Goal: Transaction & Acquisition: Purchase product/service

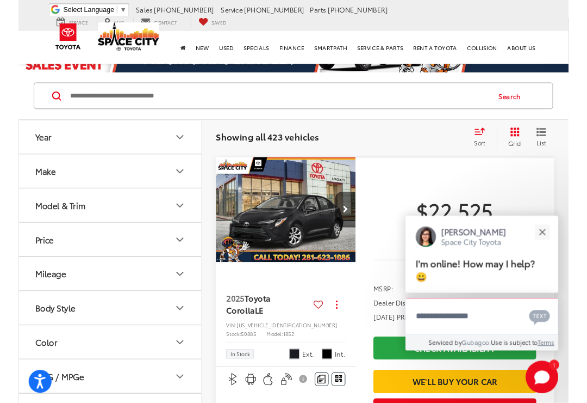
scroll to position [75, 0]
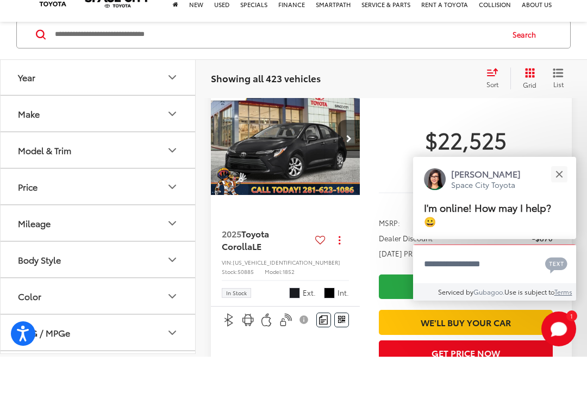
click at [71, 106] on button "Year" at bounding box center [99, 123] width 196 height 35
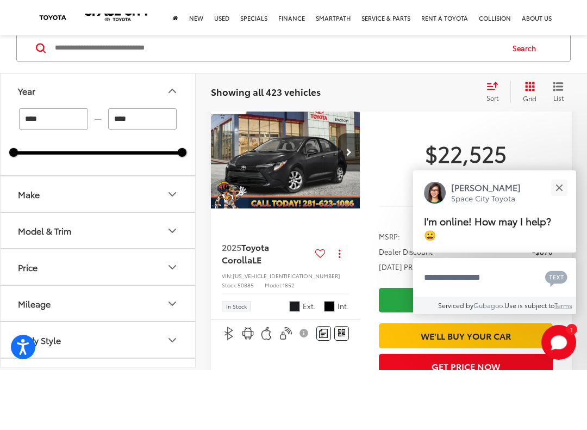
scroll to position [121, 0]
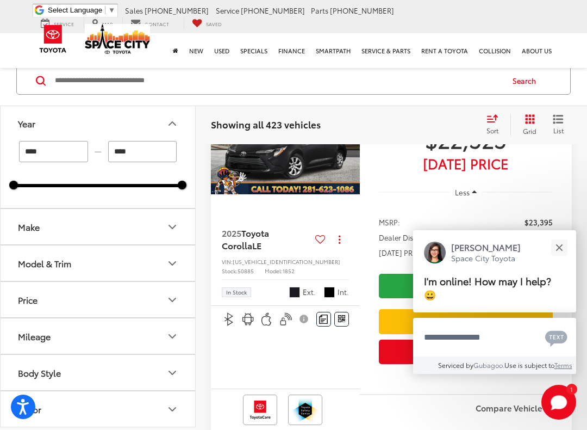
click at [63, 151] on input "****" at bounding box center [53, 151] width 69 height 21
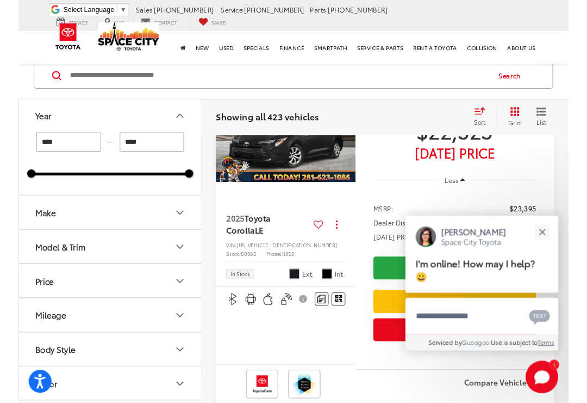
scroll to position [121, 0]
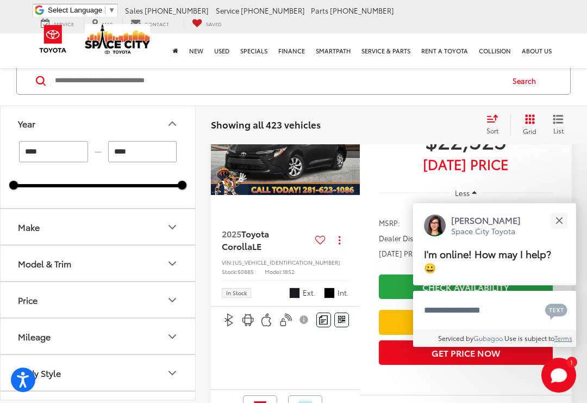
click at [135, 148] on input "****" at bounding box center [142, 151] width 69 height 21
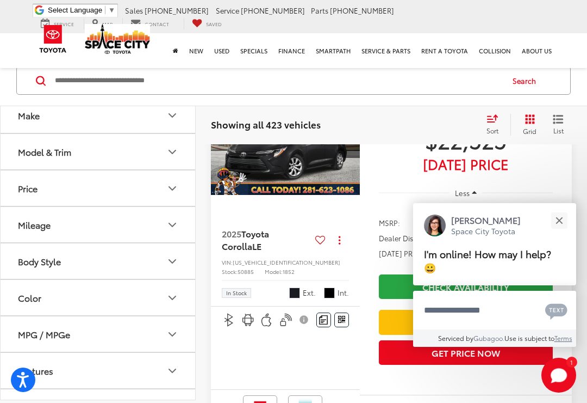
scroll to position [112, 0]
type input "****"
click at [103, 116] on button "Make" at bounding box center [99, 114] width 196 height 35
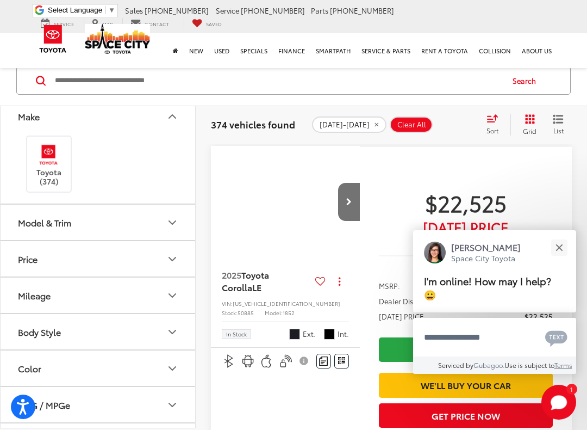
scroll to position [116, 0]
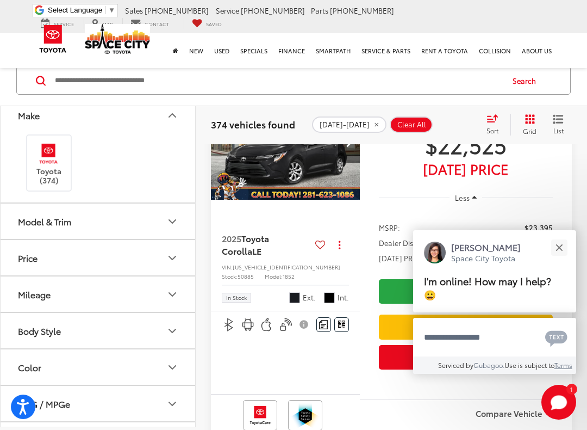
click at [141, 128] on button "Make" at bounding box center [99, 114] width 196 height 35
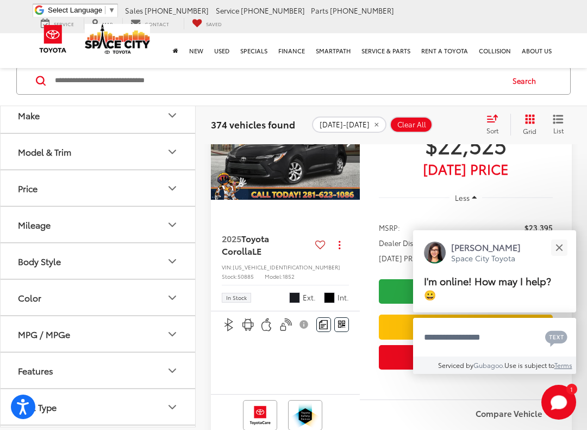
click at [101, 118] on button "Make" at bounding box center [99, 114] width 196 height 35
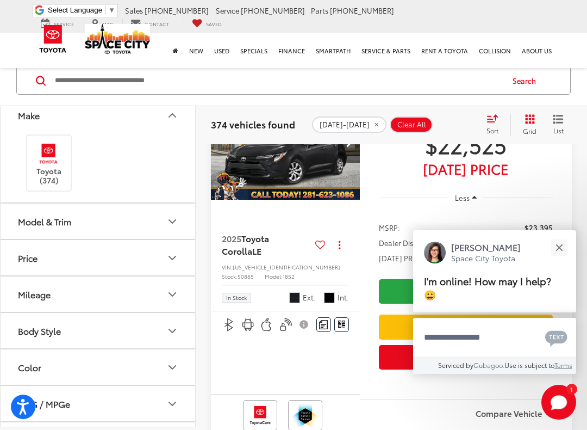
click at [58, 224] on div "Model & Trim" at bounding box center [44, 221] width 53 height 10
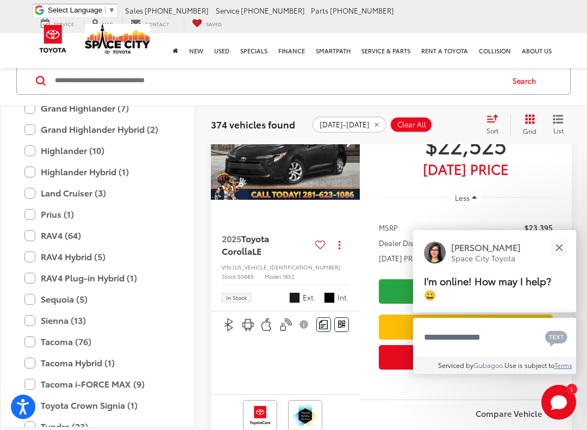
scroll to position [471, 0]
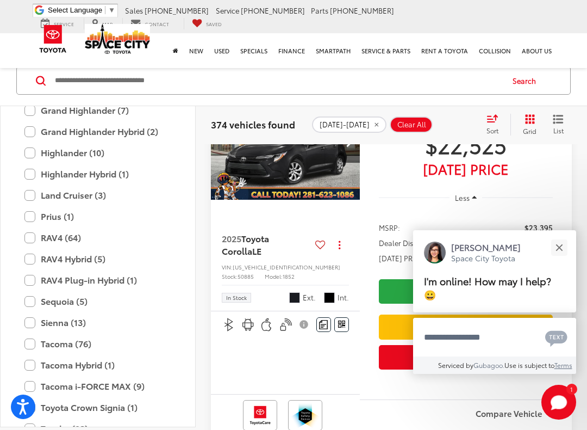
click at [63, 237] on label "RAV4 (64)" at bounding box center [97, 237] width 147 height 19
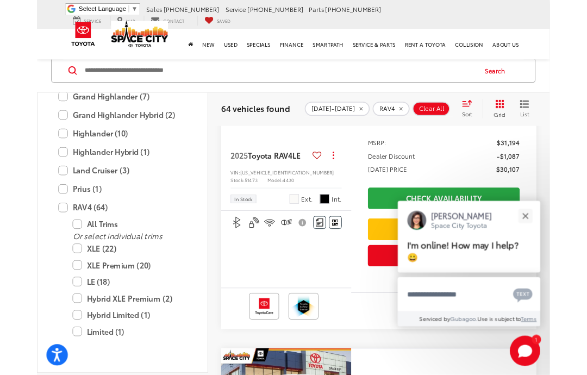
scroll to position [179, 0]
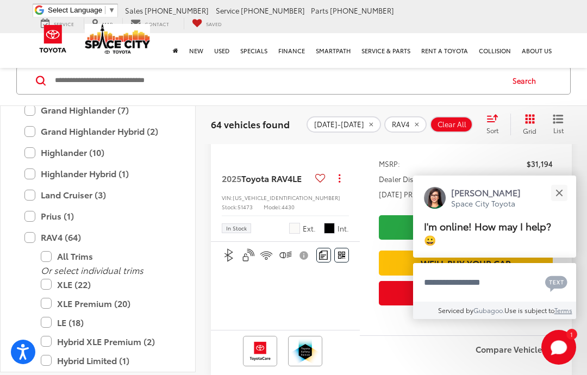
click at [559, 198] on button "Close" at bounding box center [559, 192] width 23 height 23
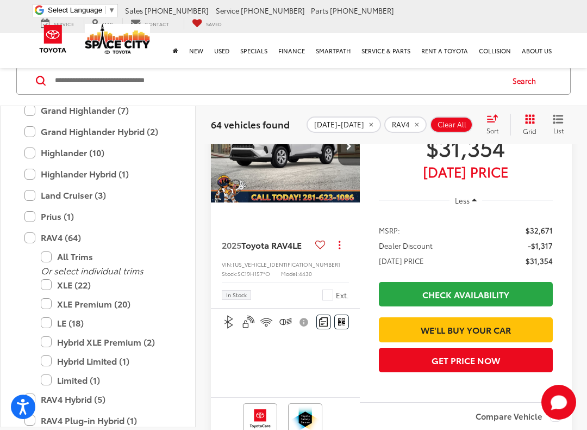
scroll to position [491, 0]
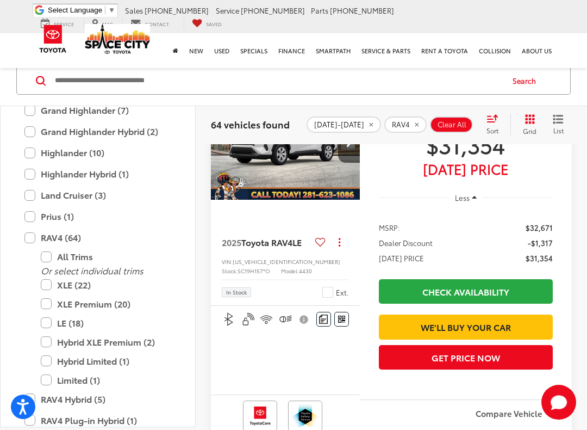
click at [342, 251] on button "Actions" at bounding box center [339, 241] width 19 height 19
click at [327, 341] on span "View Details" at bounding box center [318, 335] width 46 height 11
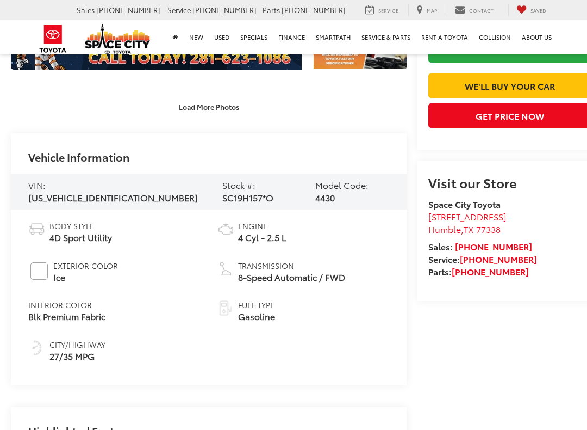
scroll to position [391, 0]
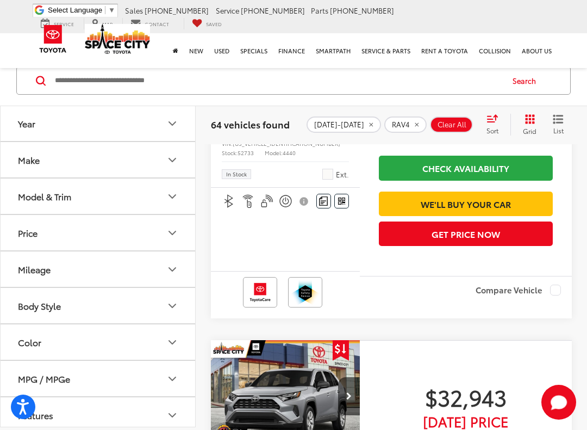
scroll to position [989, 0]
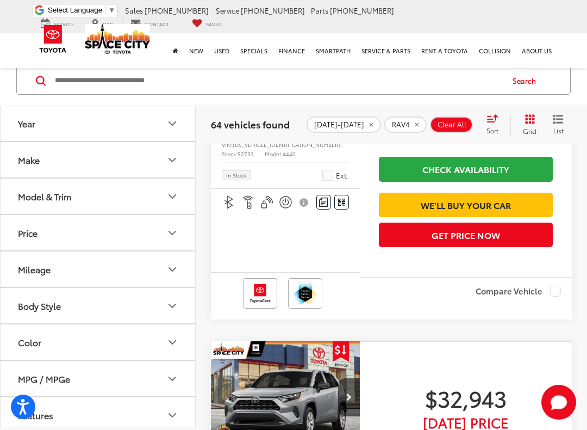
click at [339, 120] on icon "dropdown dots" at bounding box center [340, 119] width 2 height 2
click at [320, 221] on span "View Details" at bounding box center [318, 216] width 46 height 11
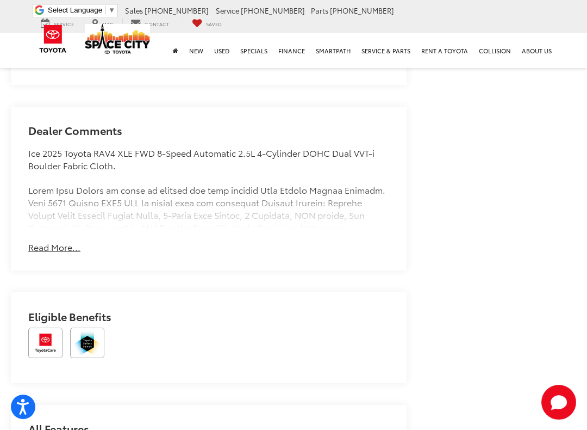
scroll to position [880, 0]
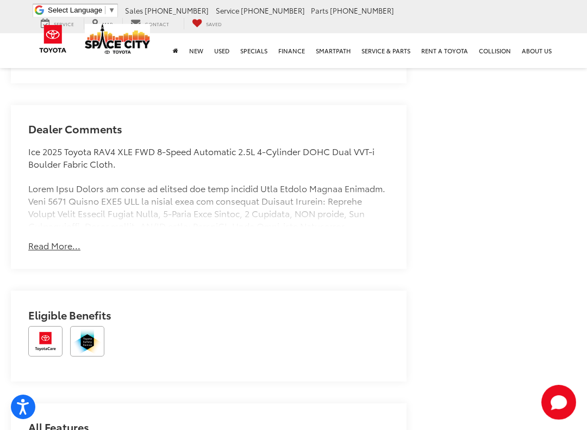
click at [59, 249] on button "Read More..." at bounding box center [54, 245] width 52 height 13
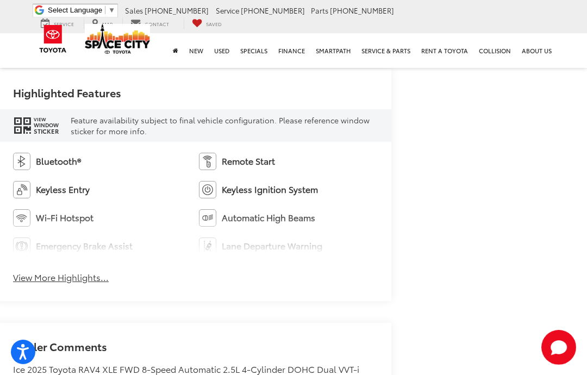
scroll to position [657, 15]
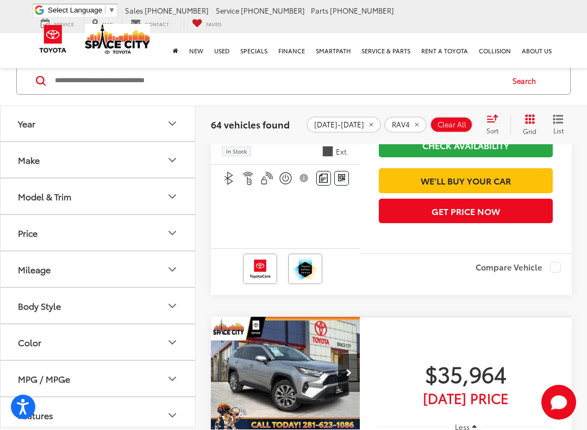
scroll to position [2541, 0]
